Goal: Transaction & Acquisition: Book appointment/travel/reservation

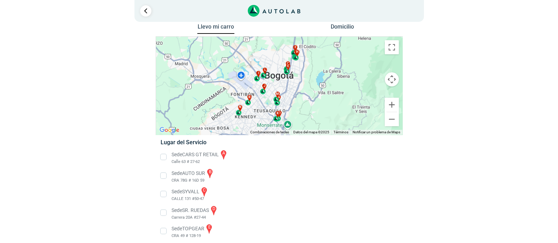
scroll to position [4, 0]
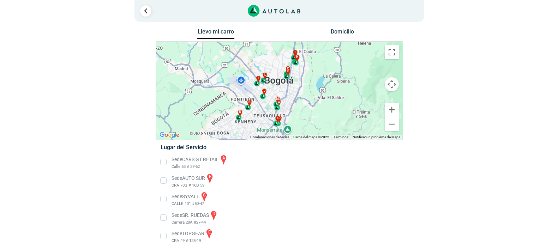
click at [162, 161] on li "Sede CARS GT RETAIL a Calle 63 # 27-62" at bounding box center [278, 162] width 247 height 16
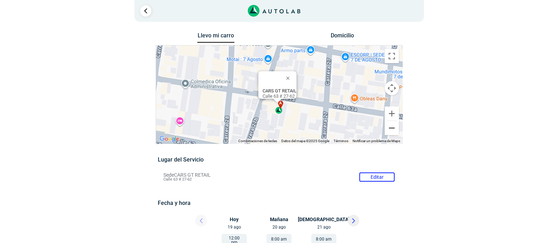
click at [390, 127] on button "Reducir" at bounding box center [392, 128] width 14 height 14
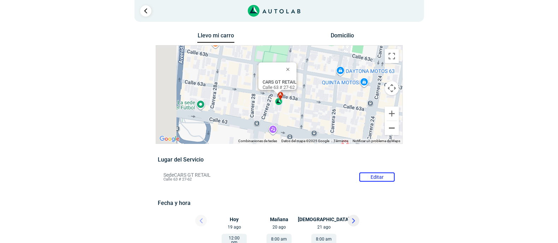
click at [390, 127] on button "Reducir" at bounding box center [392, 128] width 14 height 14
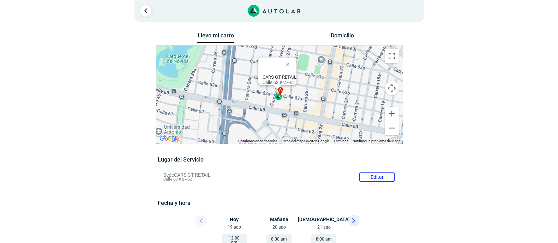
click at [390, 127] on button "Reducir" at bounding box center [392, 128] width 14 height 14
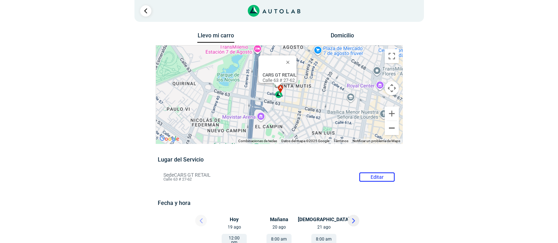
click at [390, 127] on button "Reducir" at bounding box center [392, 128] width 14 height 14
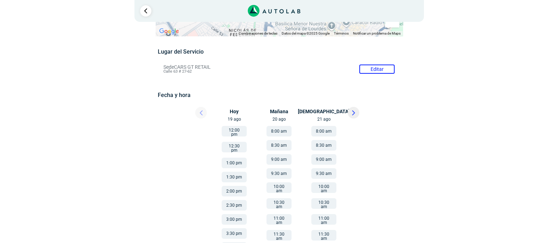
scroll to position [88, 0]
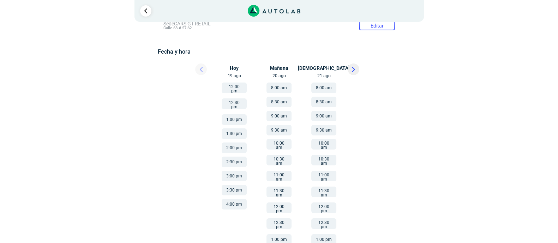
click at [278, 156] on button "10:30 am" at bounding box center [278, 160] width 25 height 11
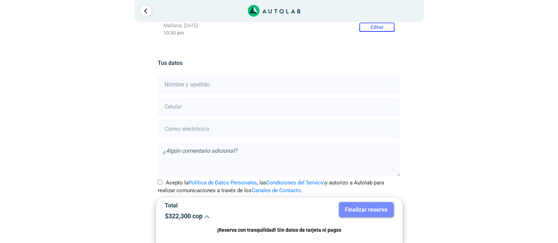
scroll to position [140, 0]
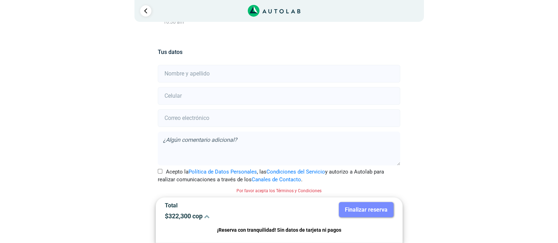
click at [233, 75] on input "text" at bounding box center [279, 74] width 242 height 18
type input "[PERSON_NAME]"
click at [230, 95] on input "number" at bounding box center [279, 96] width 242 height 18
type input "3112829078"
click at [229, 116] on input "email" at bounding box center [279, 118] width 242 height 18
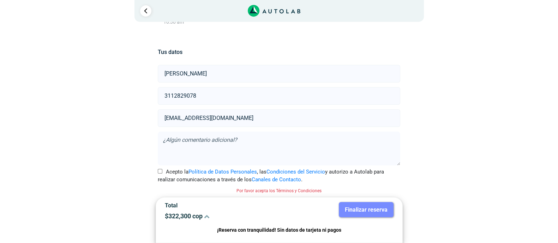
type input "[EMAIL_ADDRESS][DOMAIN_NAME]"
click at [256, 137] on textarea at bounding box center [279, 149] width 242 height 34
click at [159, 170] on input "Acepto la Política de Datos Personales , las Condiciones del Servicio y autoriz…" at bounding box center [160, 171] width 5 height 5
checkbox input "true"
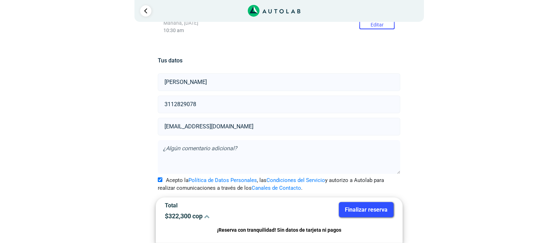
scroll to position [131, 0]
click at [363, 211] on button "Finalizar reserva" at bounding box center [366, 209] width 55 height 15
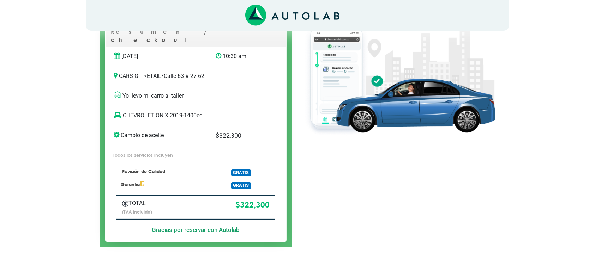
scroll to position [41, 0]
